Goal: Information Seeking & Learning: Learn about a topic

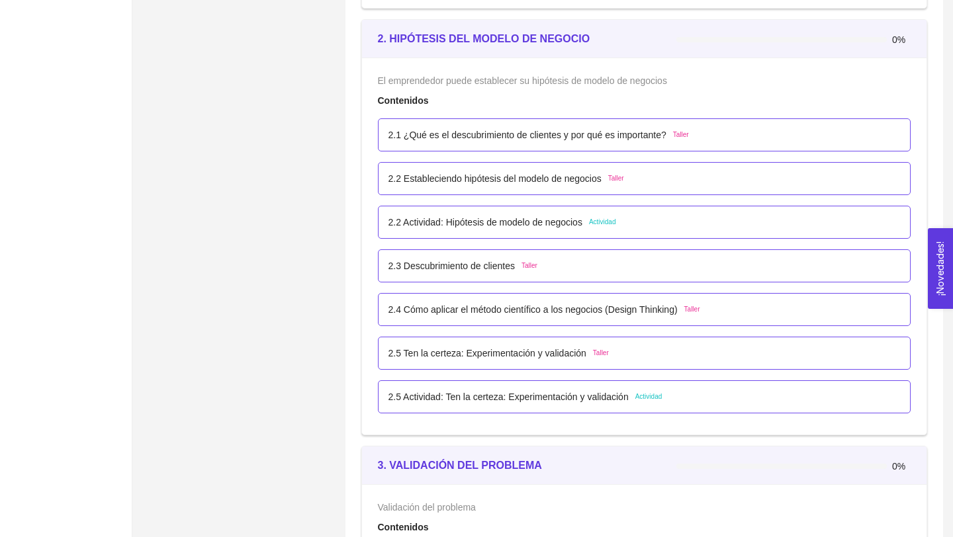
scroll to position [1260, 0]
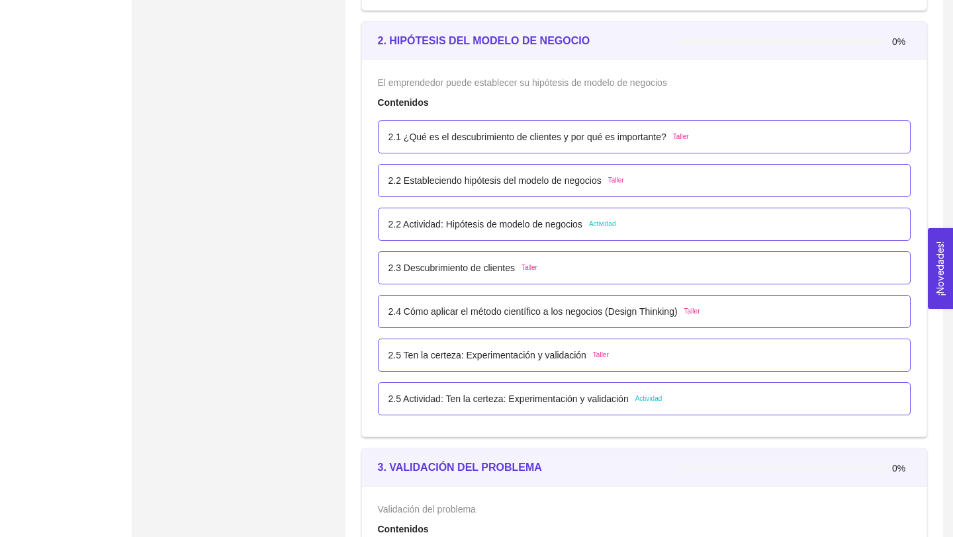
click at [430, 229] on p "2.2 Actividad: Hipótesis de modelo de negocios" at bounding box center [485, 224] width 194 height 15
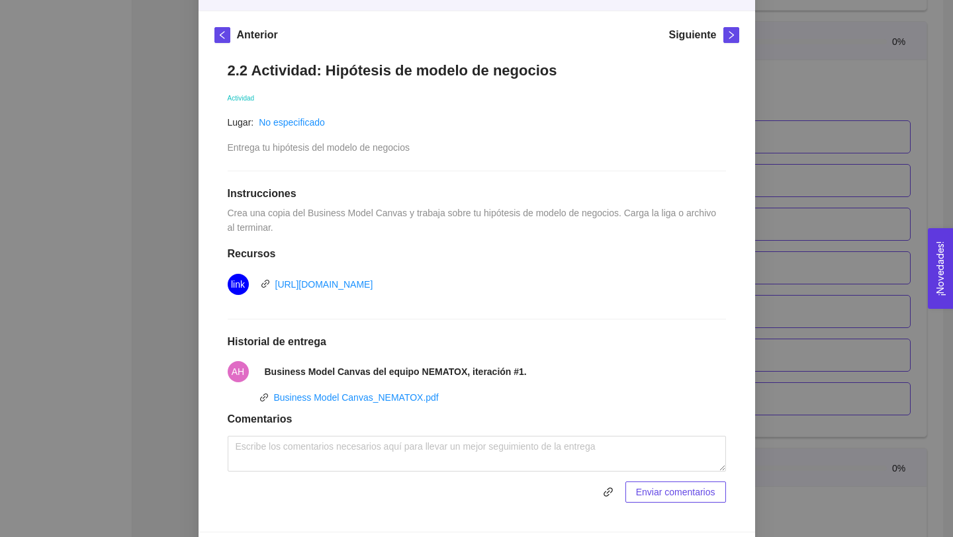
scroll to position [173, 0]
click at [790, 270] on div "2. HIPÓTESIS DEL MODELO DE NEGOCIO El emprendedor puede establecer su hipótesis…" at bounding box center [476, 268] width 953 height 537
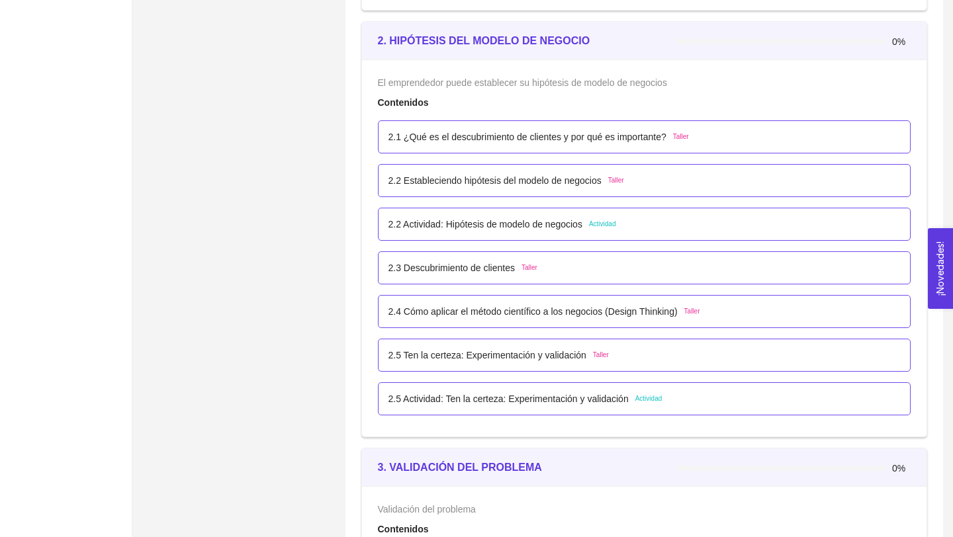
scroll to position [132, 0]
click at [515, 402] on p "2.5 Actividad: Ten la certeza: Experimentación y validación" at bounding box center [508, 399] width 240 height 15
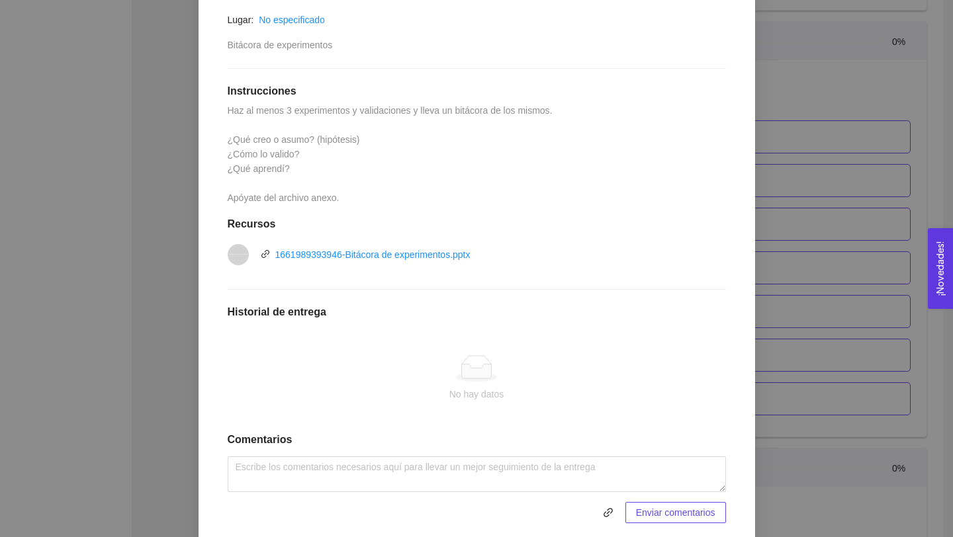
scroll to position [258, 0]
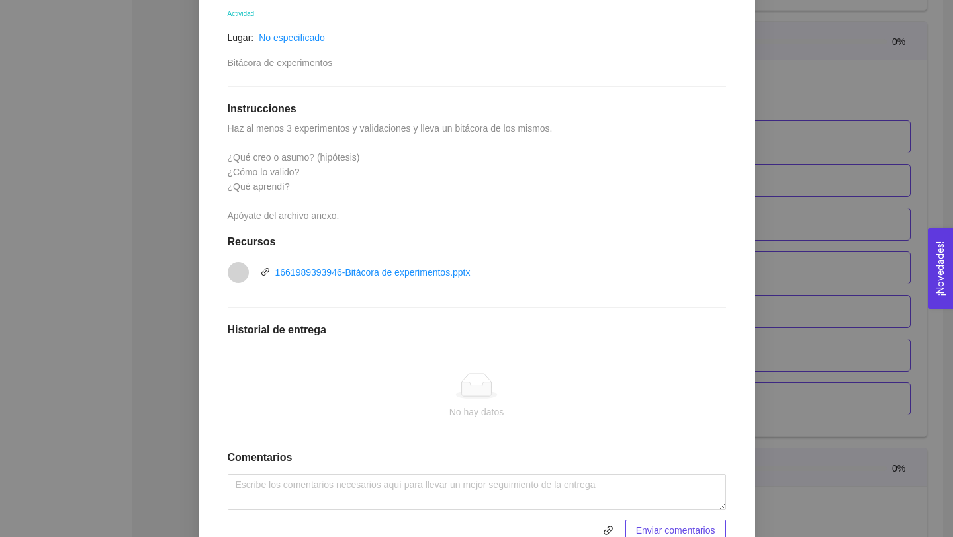
click at [810, 265] on div "2. HIPÓTESIS DEL MODELO DE NEGOCIO El emprendedor puede establecer su hipótesis…" at bounding box center [476, 268] width 953 height 537
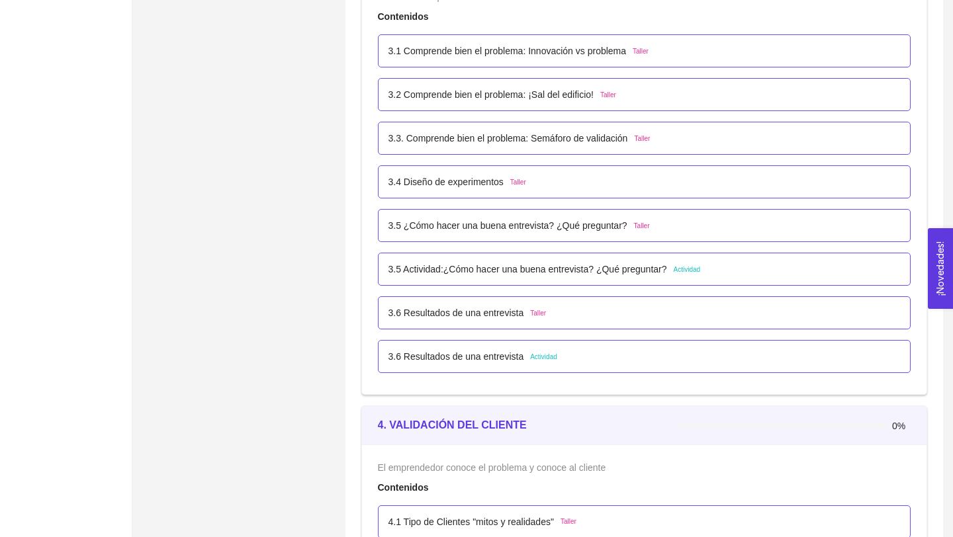
scroll to position [1782, 0]
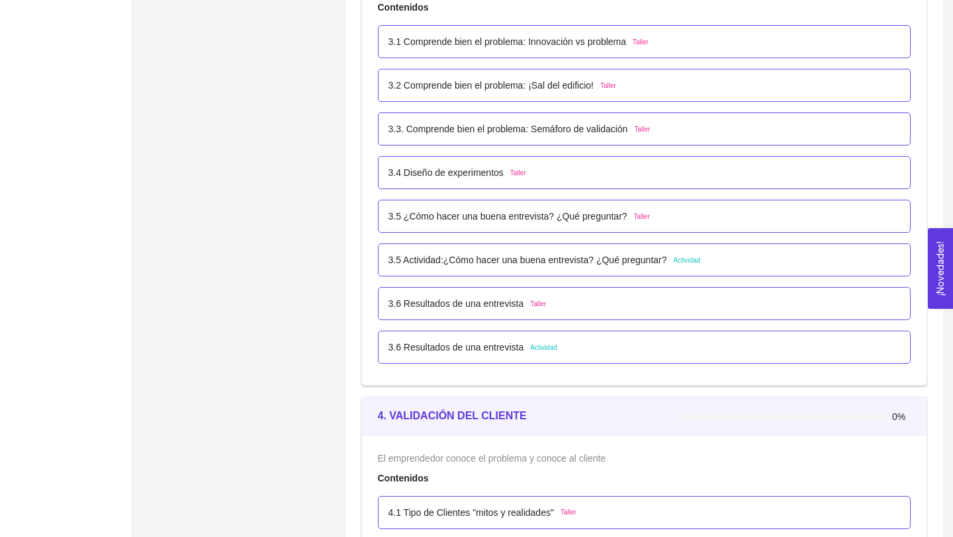
click at [538, 257] on p "3.5 Actividad:¿Cómo hacer una buena entrevista? ¿Qué preguntar?" at bounding box center [527, 260] width 279 height 15
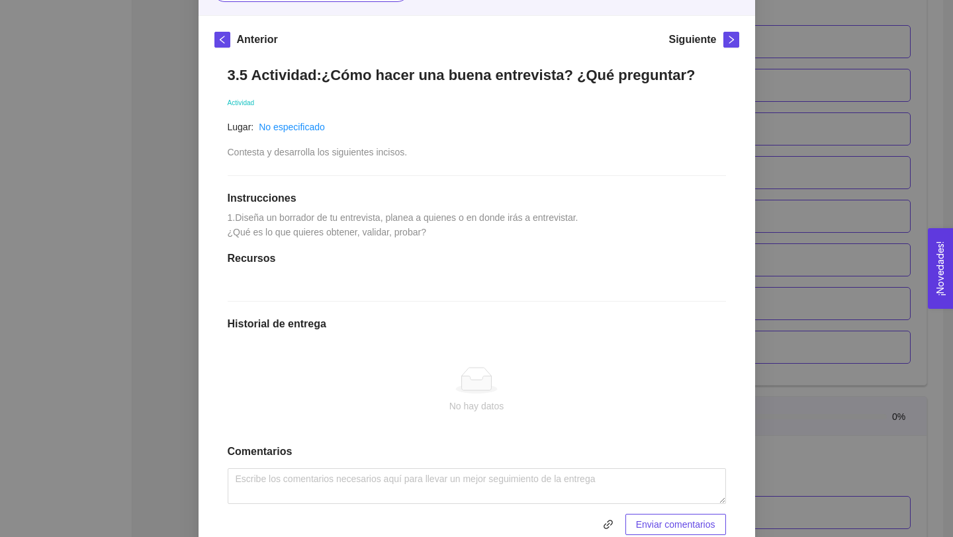
scroll to position [149, 0]
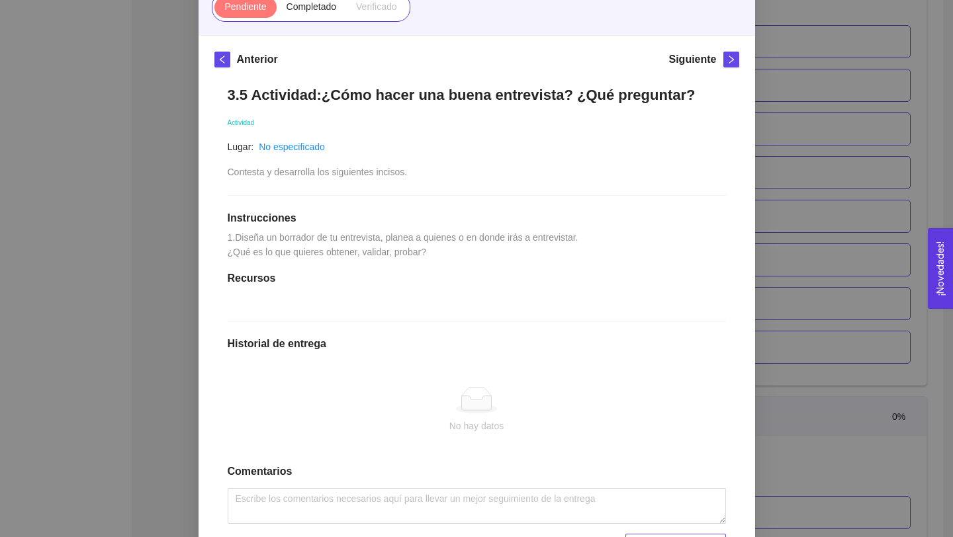
drag, startPoint x: 359, startPoint y: 250, endPoint x: 534, endPoint y: 277, distance: 176.8
click at [535, 278] on div "3.5 Actividad:¿Cómo hacer una buena entrevista? ¿Qué preguntar? Actividad Lugar…" at bounding box center [476, 321] width 525 height 496
click at [556, 294] on div "3.5 Actividad:¿Cómo hacer una buena entrevista? ¿Qué preguntar? Actividad Lugar…" at bounding box center [476, 321] width 525 height 496
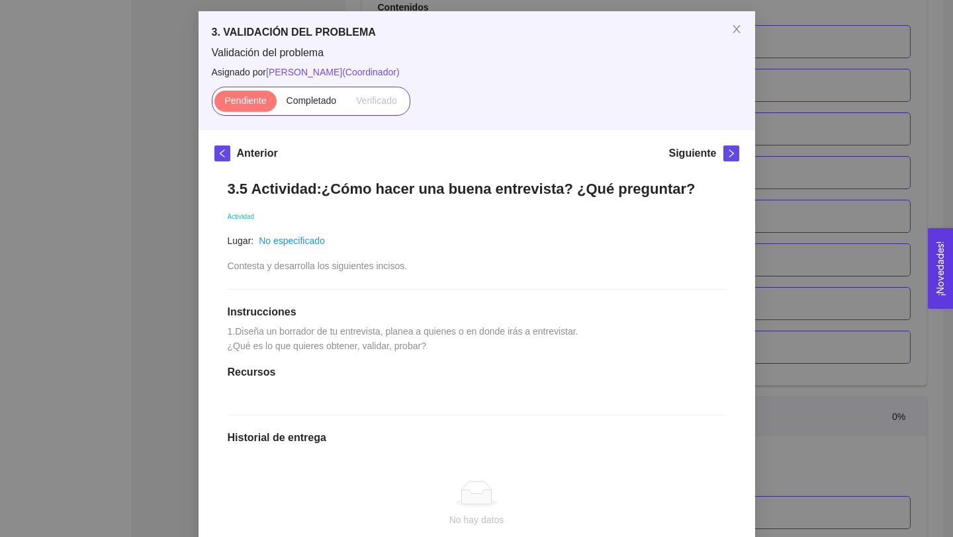
scroll to position [56, 0]
click at [763, 257] on div "3. VALIDACIÓN DEL PROBLEMA Validación del problema Asignado por [PERSON_NAME] (…" at bounding box center [476, 268] width 953 height 537
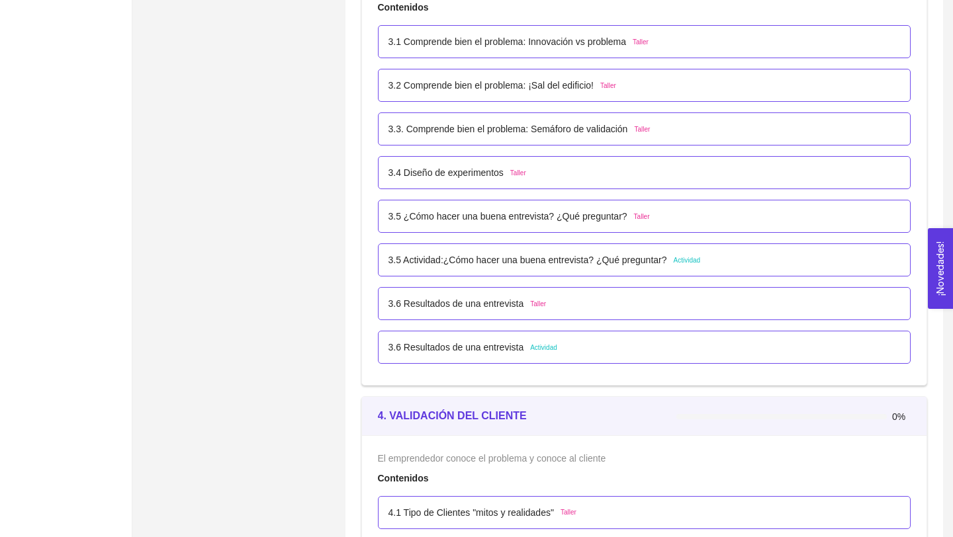
click at [522, 343] on p "3.6 Resultados de una entrevista" at bounding box center [456, 347] width 136 height 15
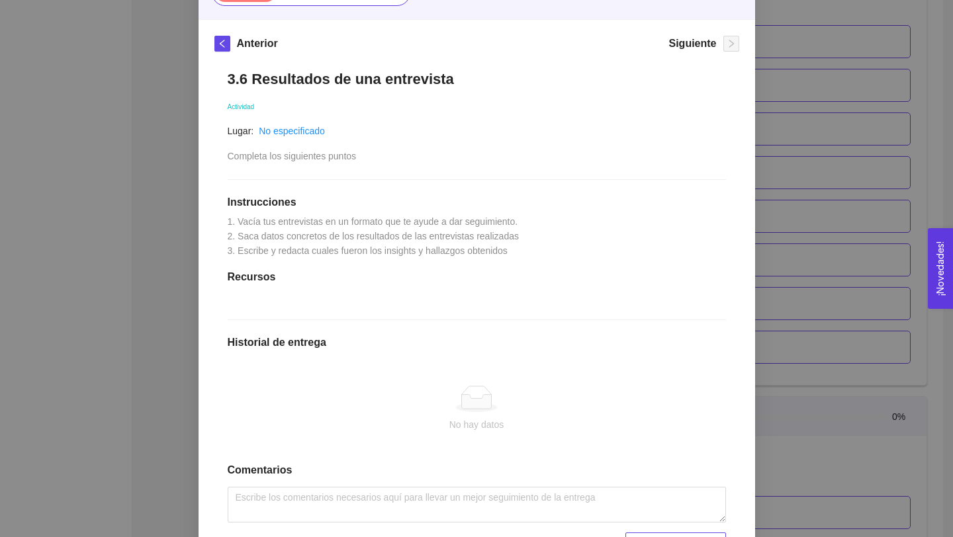
scroll to position [170, 0]
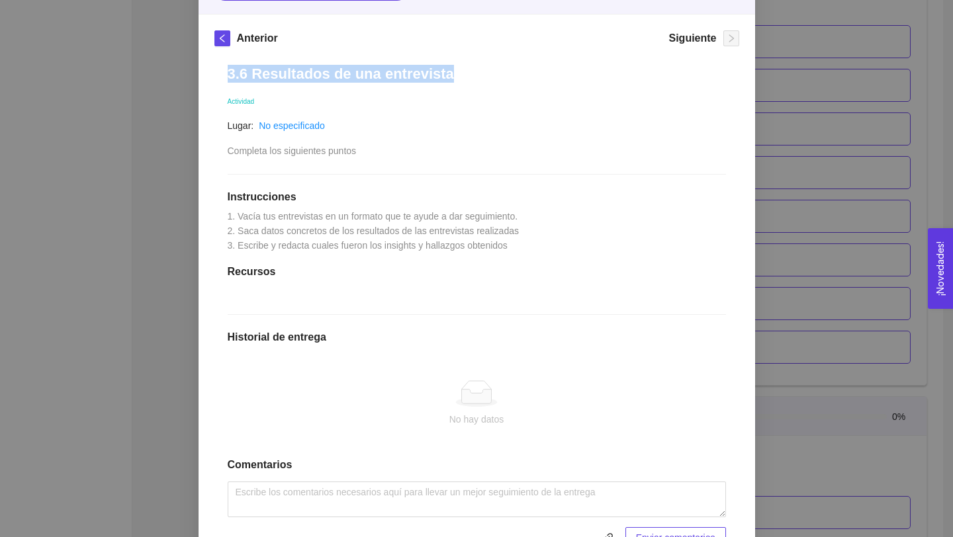
drag, startPoint x: 226, startPoint y: 73, endPoint x: 448, endPoint y: 77, distance: 221.7
click at [448, 77] on div "3.6 Resultados de una entrevista Actividad Lugar: No especificado Completa los …" at bounding box center [476, 307] width 525 height 510
click at [224, 194] on div "3.6 Resultados de una entrevista Actividad Lugar: No especificado Completa los …" at bounding box center [476, 307] width 525 height 510
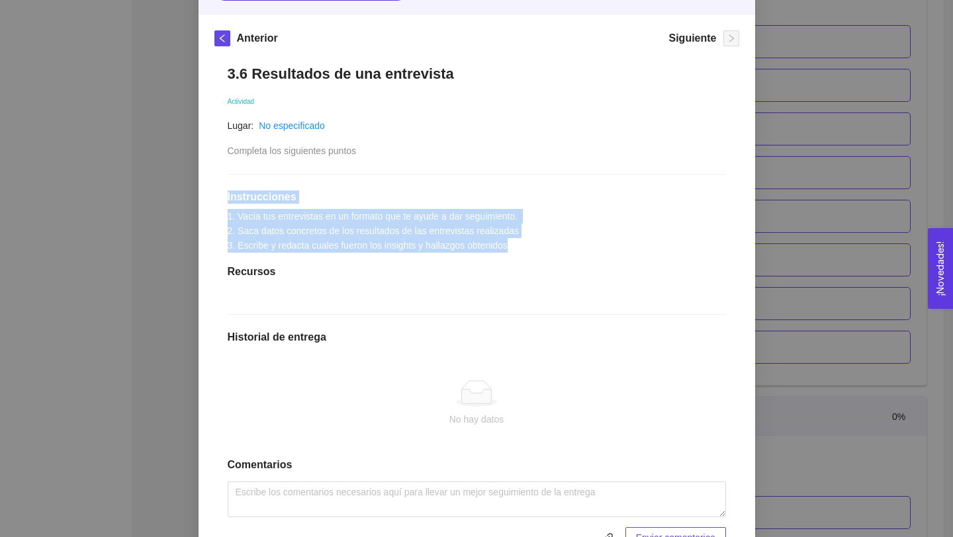
drag, startPoint x: 220, startPoint y: 194, endPoint x: 556, endPoint y: 246, distance: 340.1
click at [557, 246] on div "3.6 Resultados de una entrevista Actividad Lugar: No especificado Completa los …" at bounding box center [476, 307] width 525 height 510
click at [556, 246] on div "3.6 Resultados de una entrevista Actividad Lugar: No especificado Completa los …" at bounding box center [476, 307] width 525 height 510
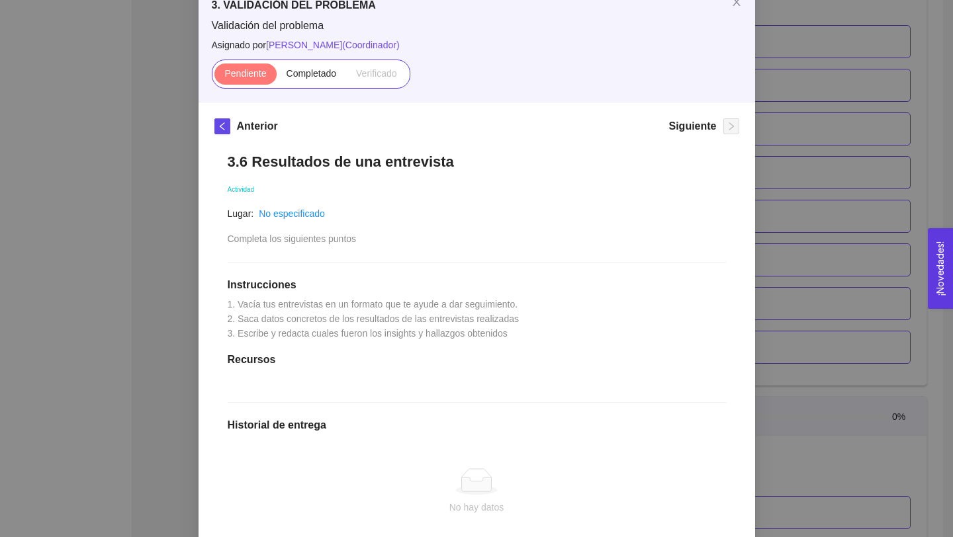
scroll to position [59, 0]
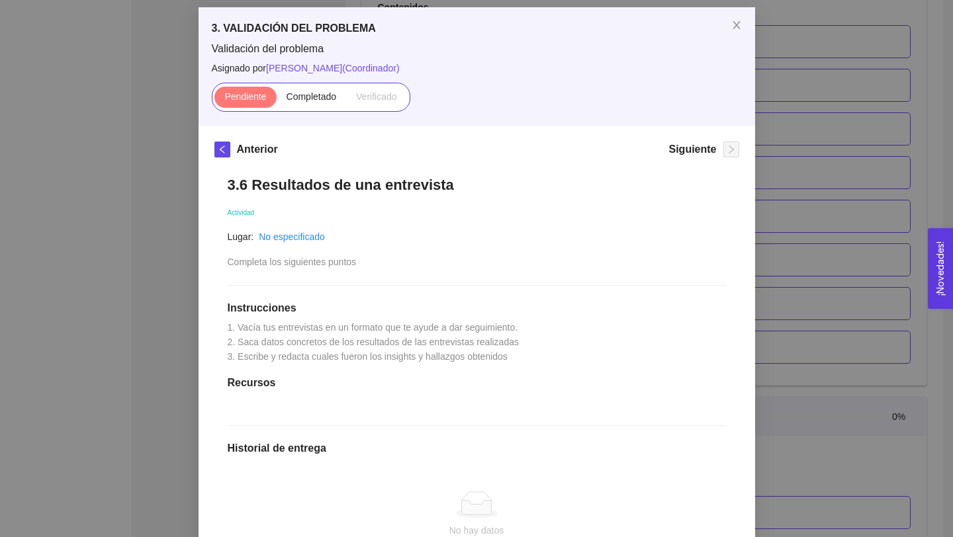
click at [803, 245] on div "3. VALIDACIÓN DEL PROBLEMA Validación del problema Asignado por [PERSON_NAME] (…" at bounding box center [476, 268] width 953 height 537
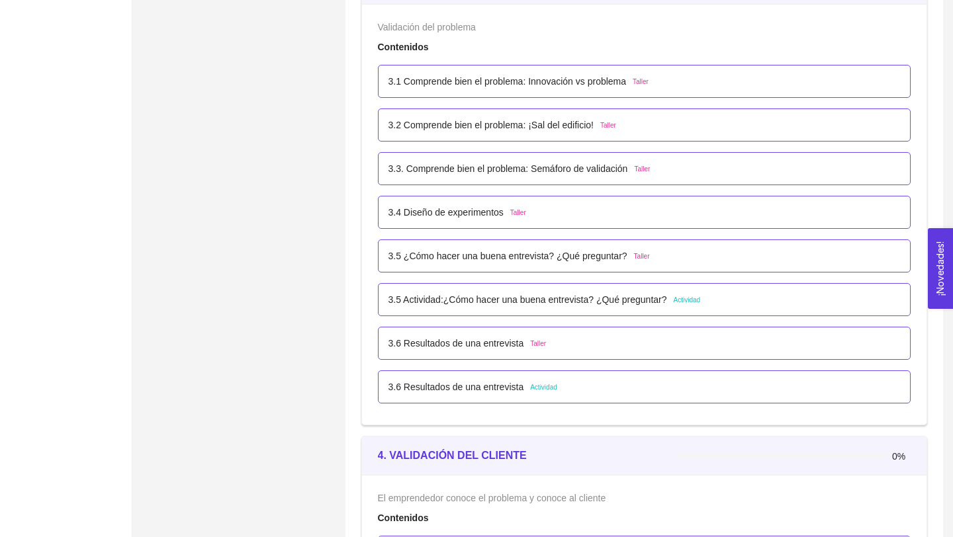
scroll to position [1740, 0]
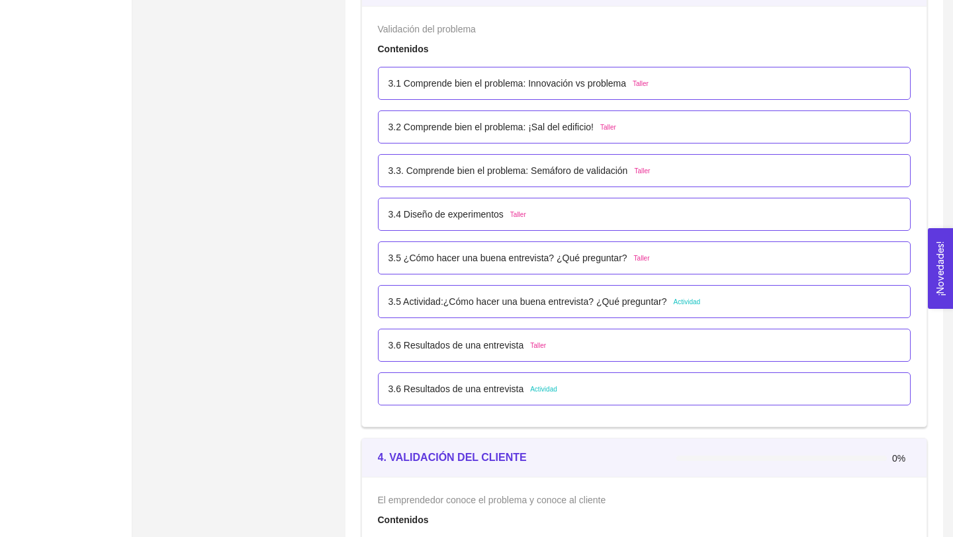
click at [508, 390] on p "3.6 Resultados de una entrevista" at bounding box center [456, 389] width 136 height 15
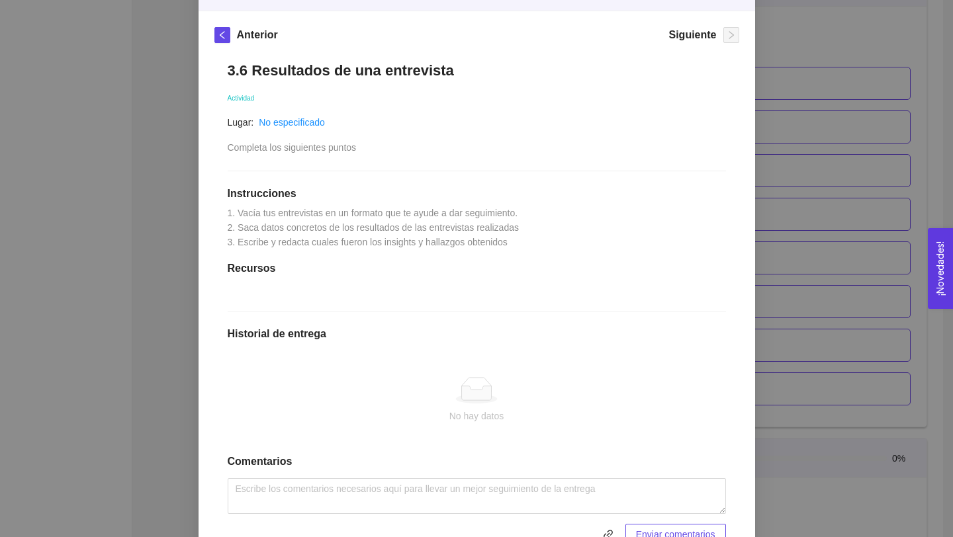
scroll to position [181, 0]
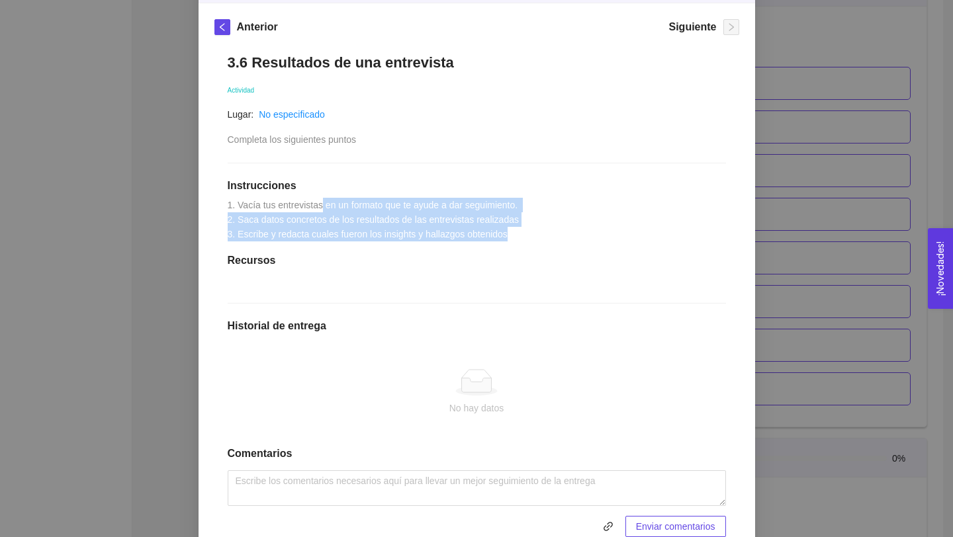
drag, startPoint x: 326, startPoint y: 201, endPoint x: 537, endPoint y: 230, distance: 213.1
click at [537, 230] on div "3.6 Resultados de una entrevista Actividad Lugar: No especificado Completa los …" at bounding box center [476, 295] width 525 height 510
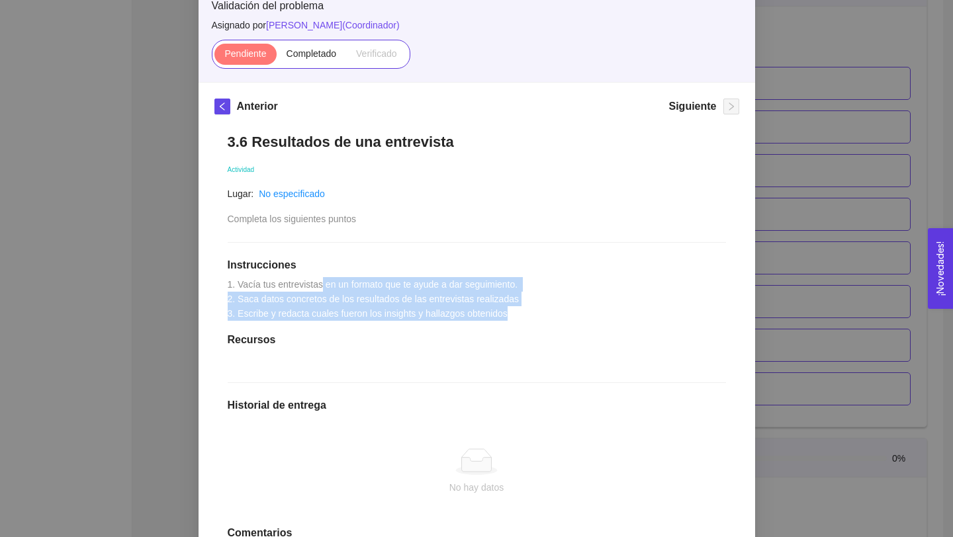
scroll to position [93, 0]
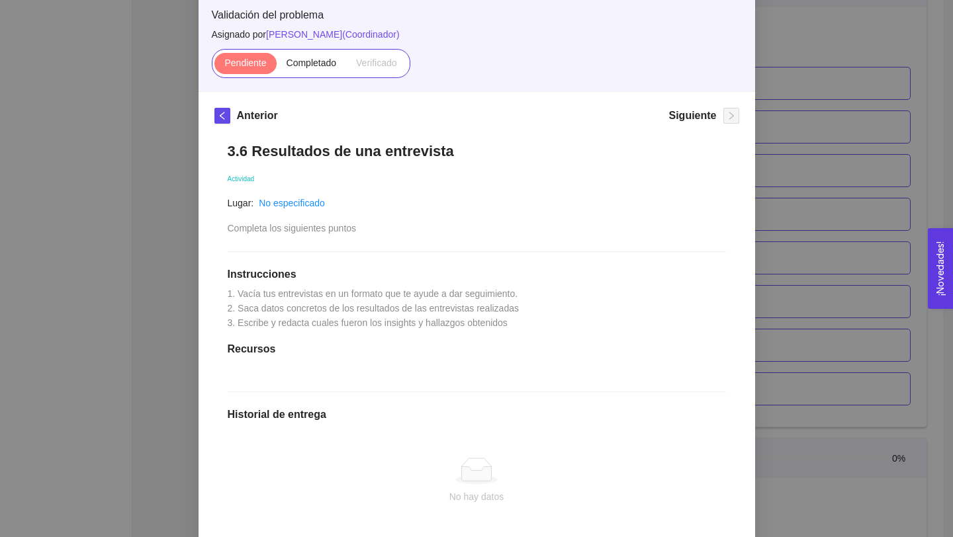
click at [782, 224] on div "3. VALIDACIÓN DEL PROBLEMA Validación del problema Asignado por [PERSON_NAME] (…" at bounding box center [476, 268] width 953 height 537
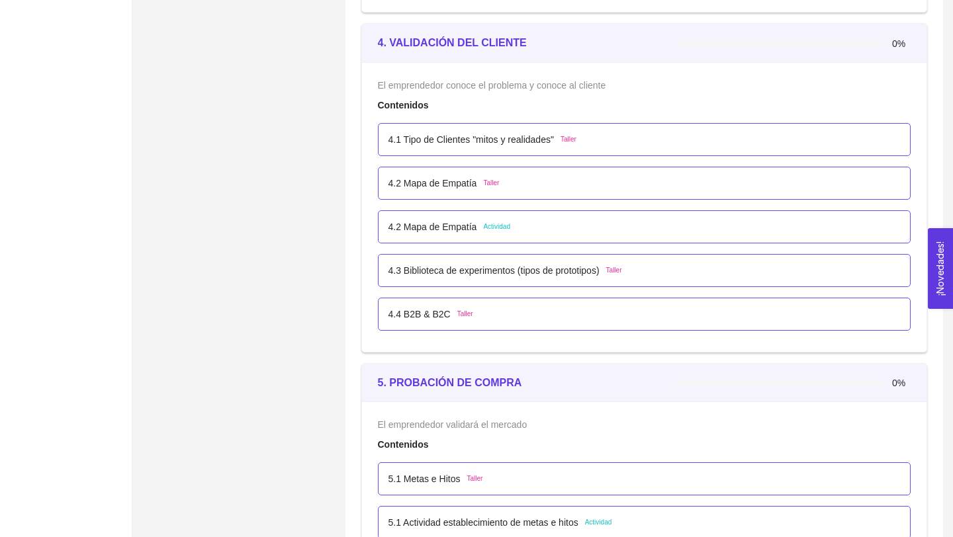
scroll to position [2157, 0]
click at [537, 228] on div "4.2 Mapa de Empatía Actividad" at bounding box center [644, 225] width 512 height 15
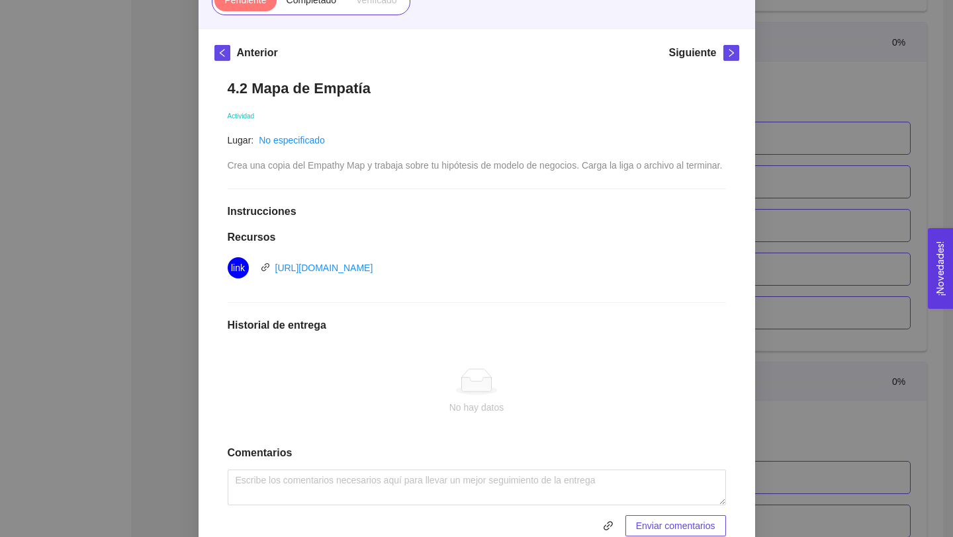
scroll to position [160, 0]
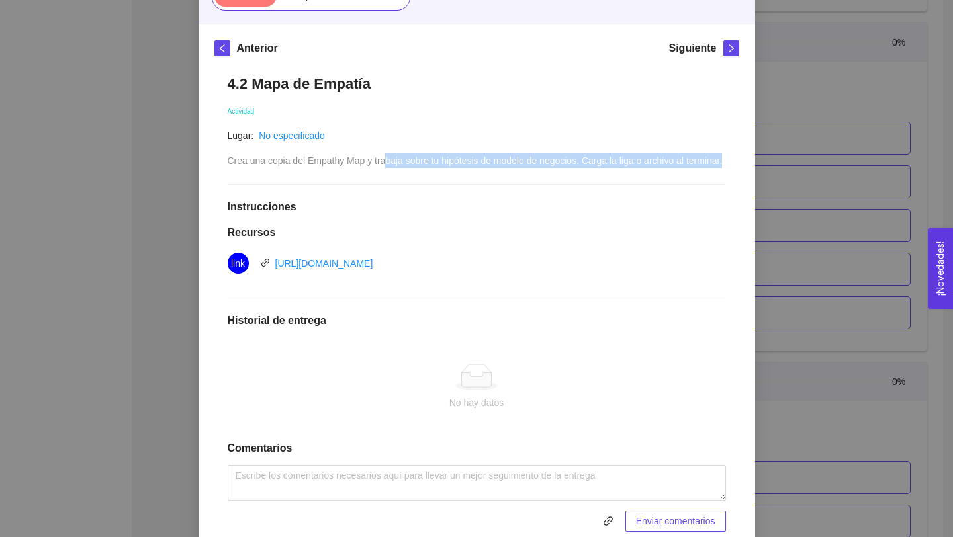
drag, startPoint x: 388, startPoint y: 156, endPoint x: 621, endPoint y: 172, distance: 232.9
click at [621, 168] on div "Crea una copia del Empathy Map y trabaja sobre tu hipótesis de modelo de negoci…" at bounding box center [475, 161] width 495 height 15
click at [834, 177] on div "4. VALIDACIÓN DEL CLIENTE El emprendedor conoce el problema y conoce al cliente…" at bounding box center [476, 268] width 953 height 537
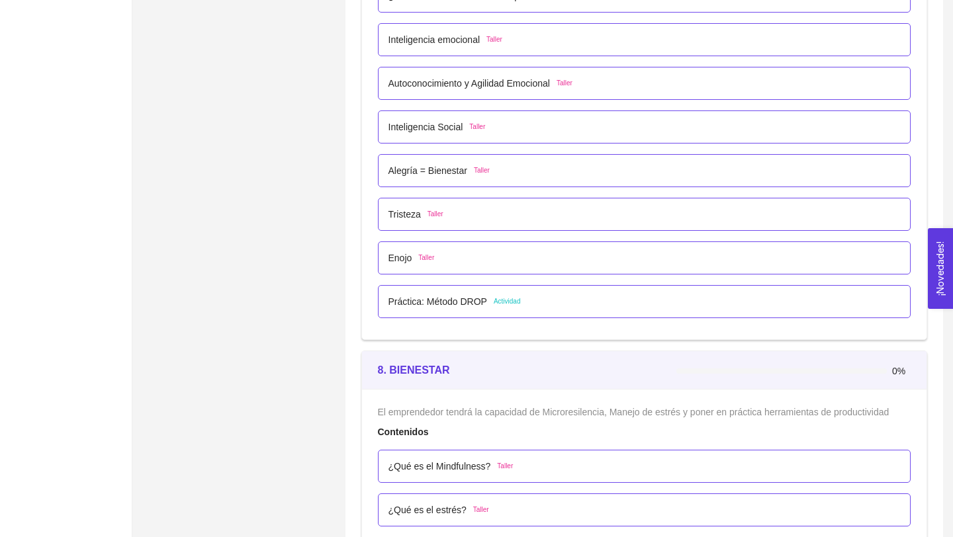
scroll to position [3712, 0]
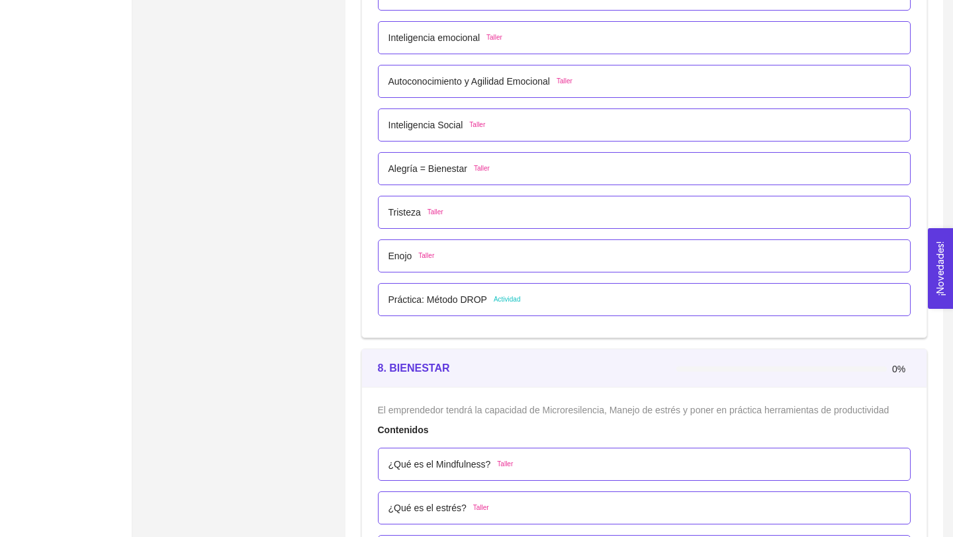
click at [551, 302] on div "Práctica: Método DROP Actividad" at bounding box center [644, 299] width 512 height 15
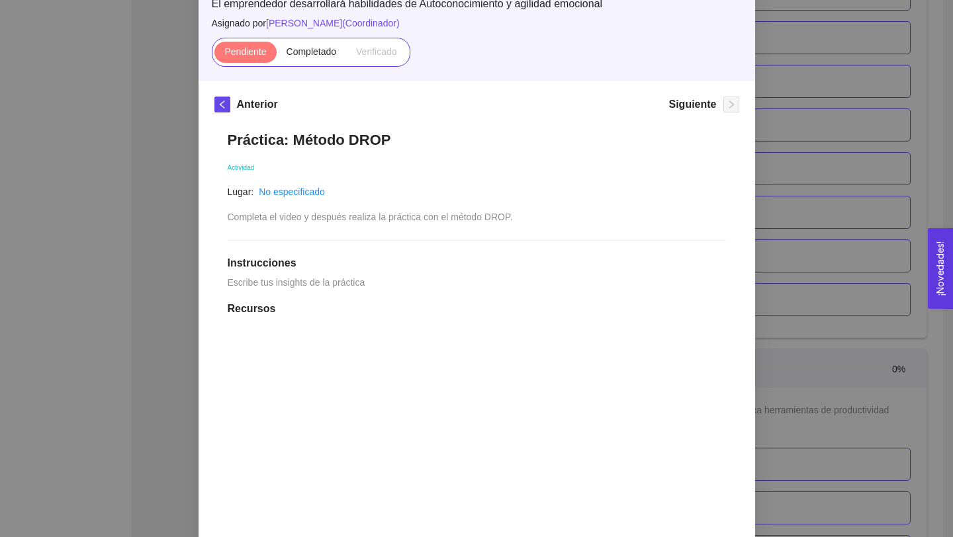
scroll to position [0, 0]
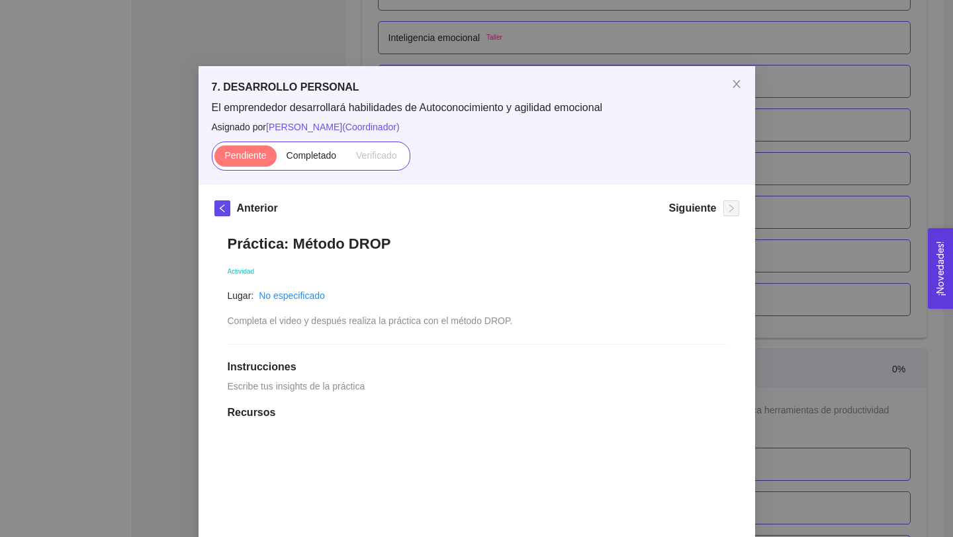
click at [844, 308] on div "7. DESARROLLO PERSONAL El emprendedor desarrollará habilidades de Autoconocimie…" at bounding box center [476, 268] width 953 height 537
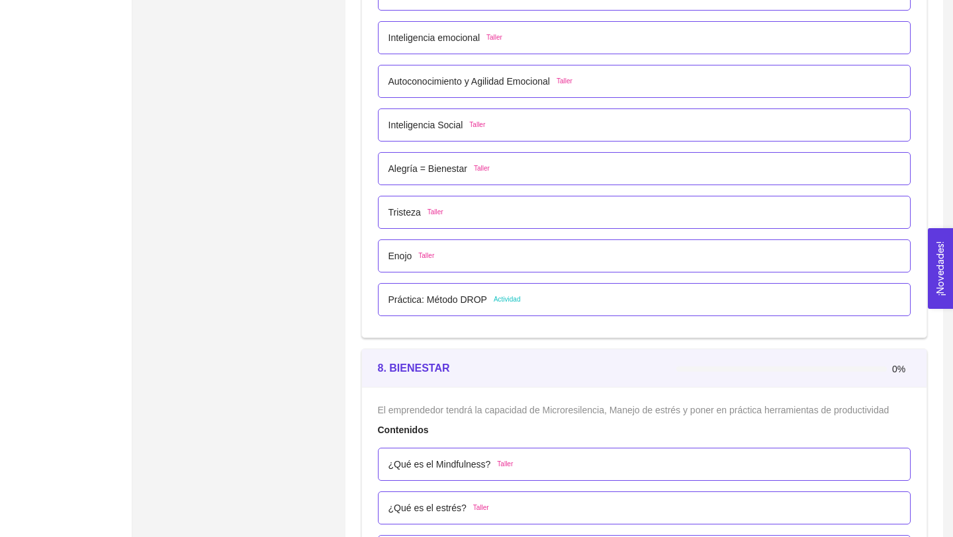
click at [604, 289] on div "Práctica: Método DROP Actividad" at bounding box center [644, 299] width 533 height 33
click at [593, 299] on div "Práctica: Método DROP Actividad" at bounding box center [644, 299] width 512 height 15
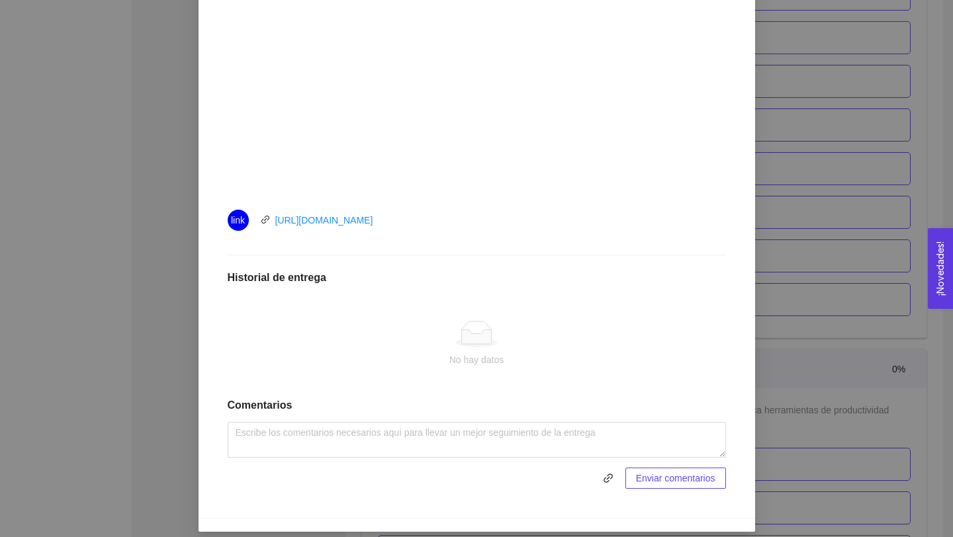
scroll to position [488, 0]
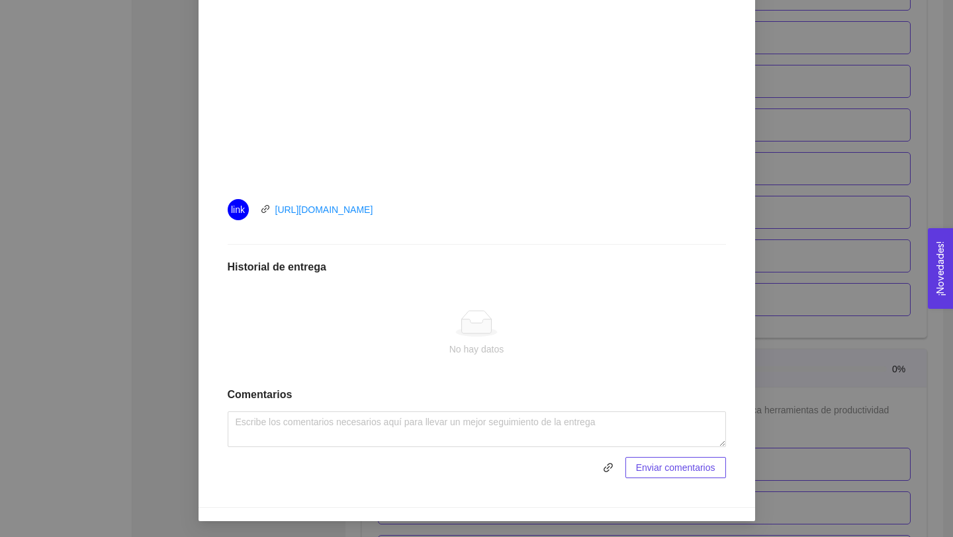
click at [796, 282] on div "7. DESARROLLO PERSONAL El emprendedor desarrollará habilidades de Autoconocimie…" at bounding box center [476, 268] width 953 height 537
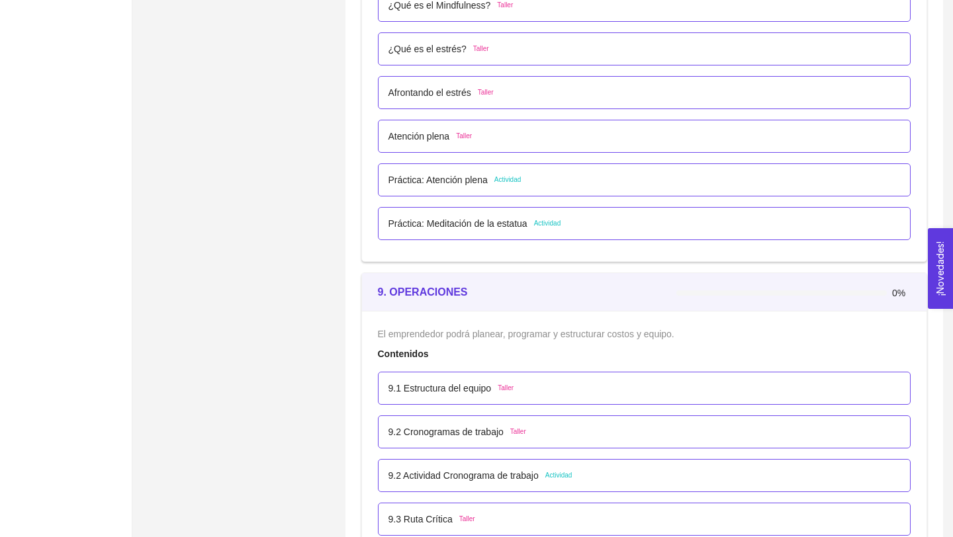
scroll to position [4173, 0]
click at [532, 181] on div "Práctica: Atención plena Actividad" at bounding box center [644, 178] width 512 height 15
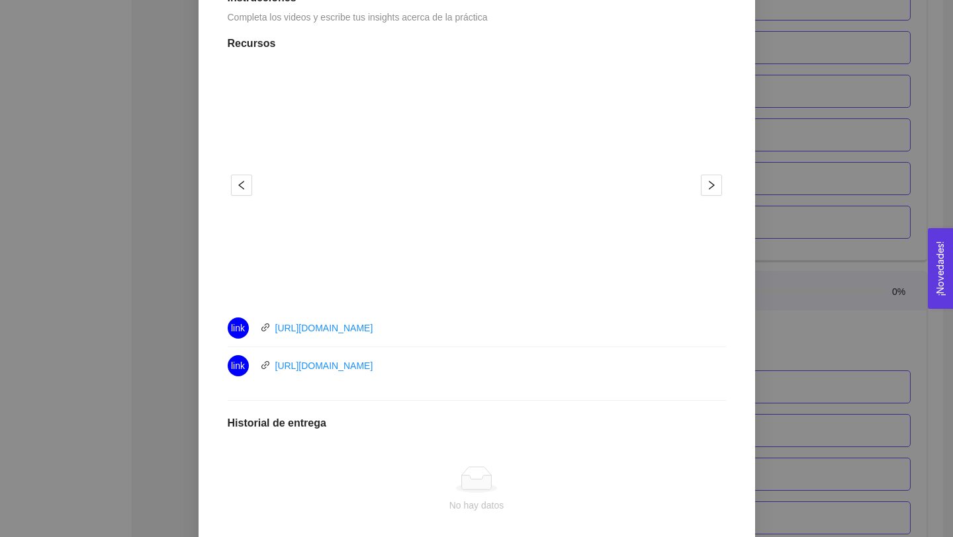
scroll to position [386, 0]
click at [795, 206] on div "8. BIENESTAR El emprendedor tendrá la capacidad de Microresilencia, Manejo de e…" at bounding box center [476, 268] width 953 height 537
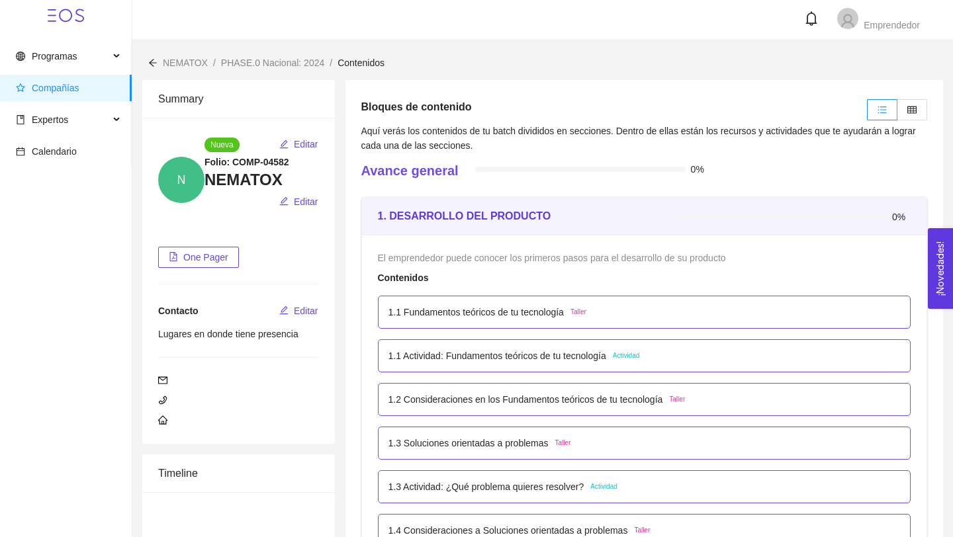
scroll to position [0, 0]
